Goal: Task Accomplishment & Management: Use online tool/utility

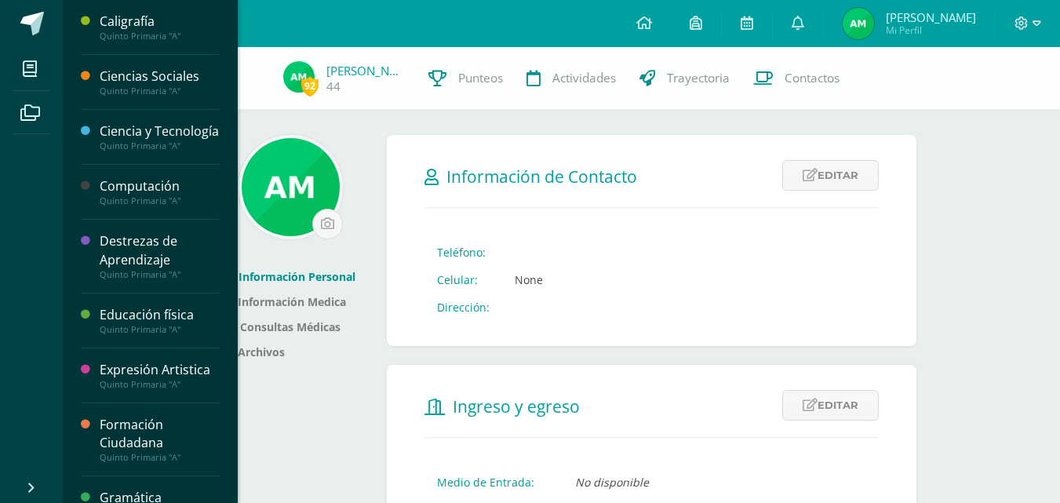
click at [12, 72] on li "Mis cursos" at bounding box center [31, 69] width 63 height 44
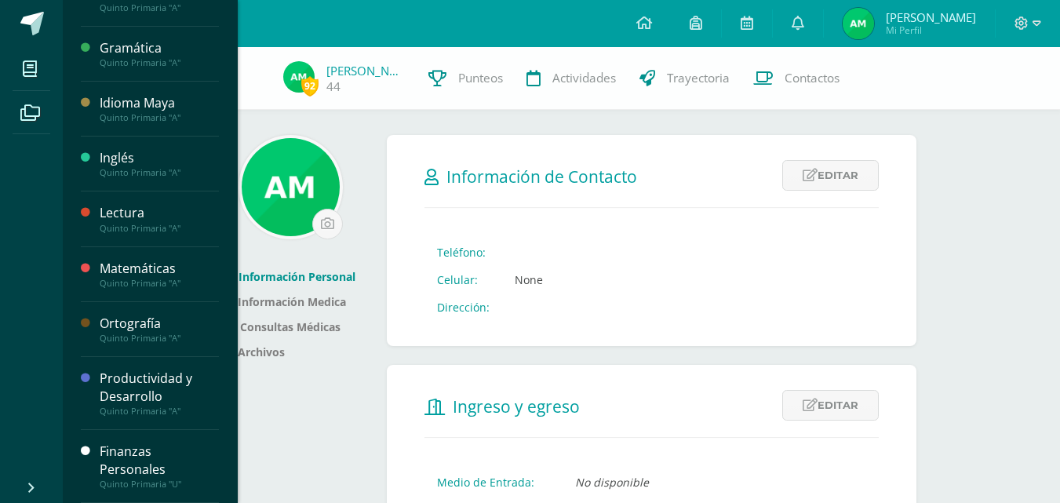
scroll to position [468, 0]
click at [126, 474] on div "Finanzas Personales" at bounding box center [159, 461] width 119 height 36
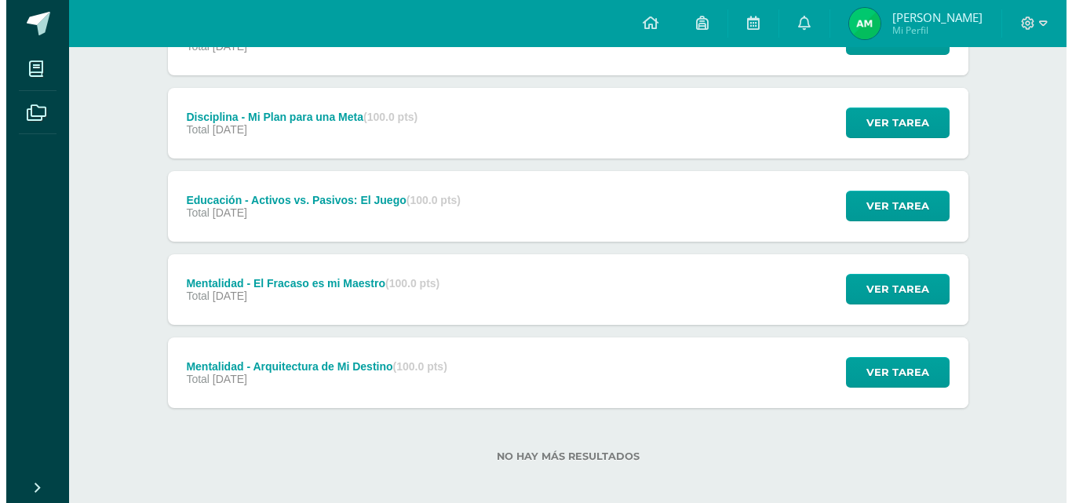
scroll to position [349, 0]
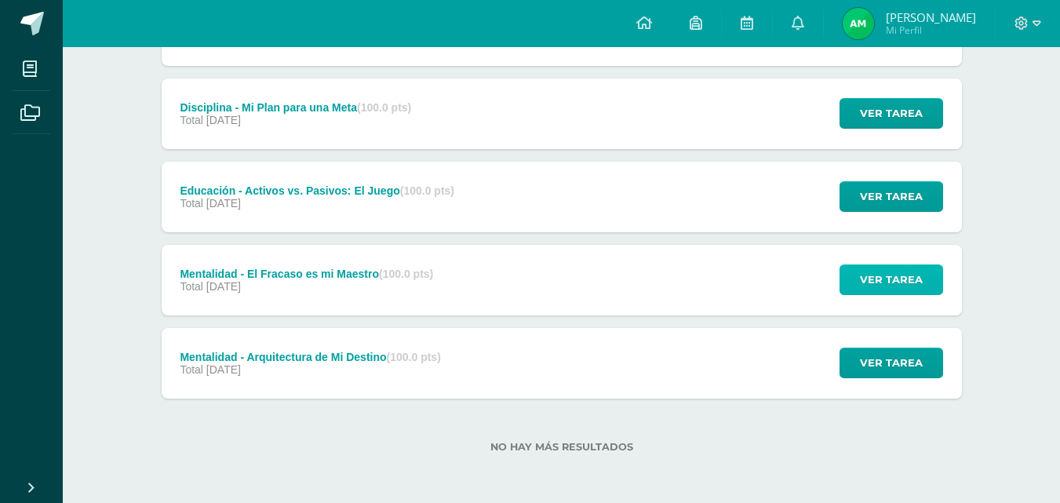
click at [894, 284] on span "Ver tarea" at bounding box center [891, 279] width 63 height 29
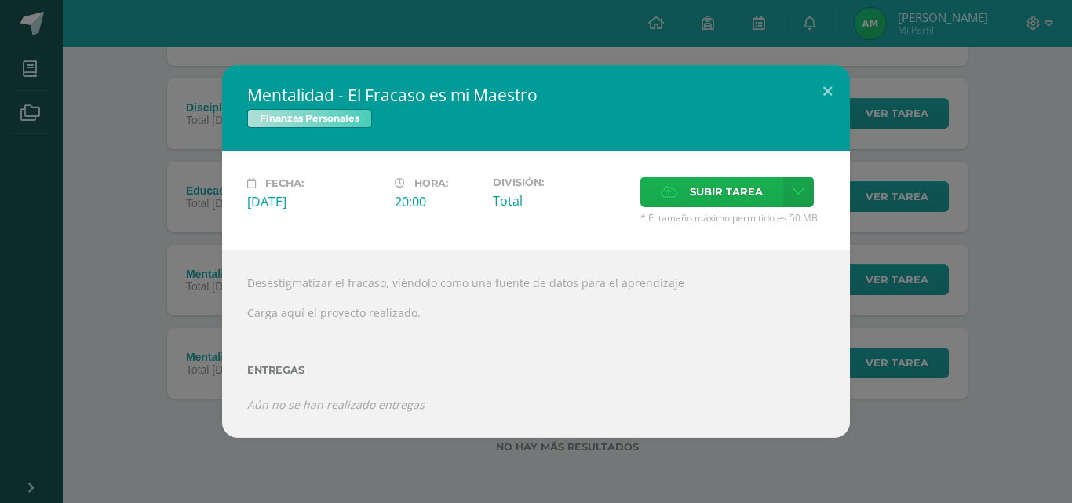
click at [738, 188] on span "Subir tarea" at bounding box center [726, 191] width 73 height 29
click at [0, 0] on input "Subir tarea" at bounding box center [0, 0] width 0 height 0
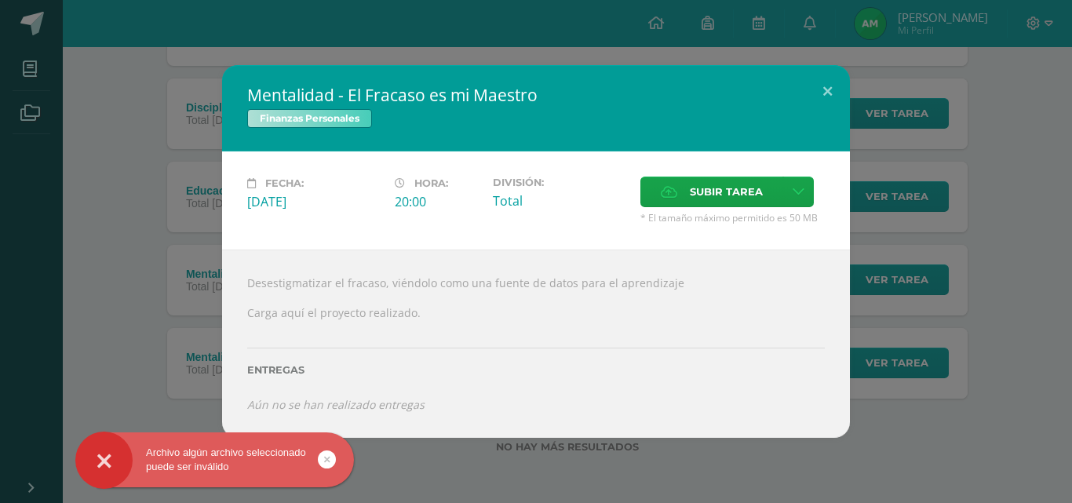
click at [222, 447] on div "Archivo algún archivo seleccionado puede ser inválido" at bounding box center [214, 460] width 279 height 28
click at [222, 455] on div "Archivo algún archivo seleccionado puede ser inválido" at bounding box center [214, 460] width 279 height 28
click at [306, 458] on div "Archivo algún archivo seleccionado puede ser inválido" at bounding box center [214, 460] width 279 height 28
click at [323, 459] on link at bounding box center [327, 460] width 18 height 18
